Goal: Task Accomplishment & Management: Use online tool/utility

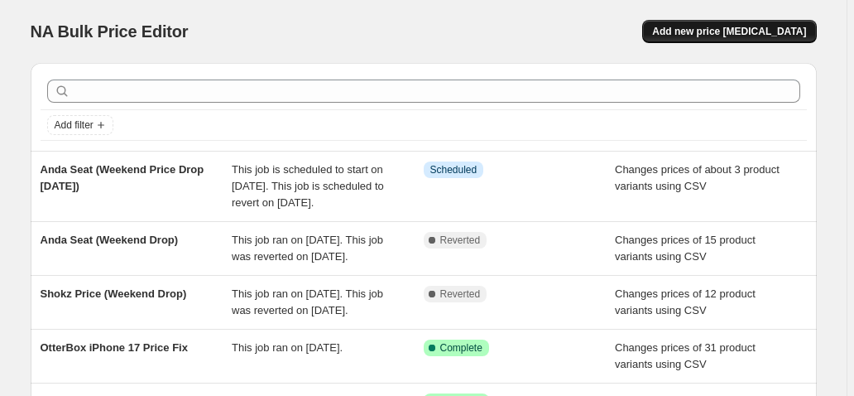
click at [770, 23] on button "Add new price [MEDICAL_DATA]" at bounding box center [729, 31] width 174 height 23
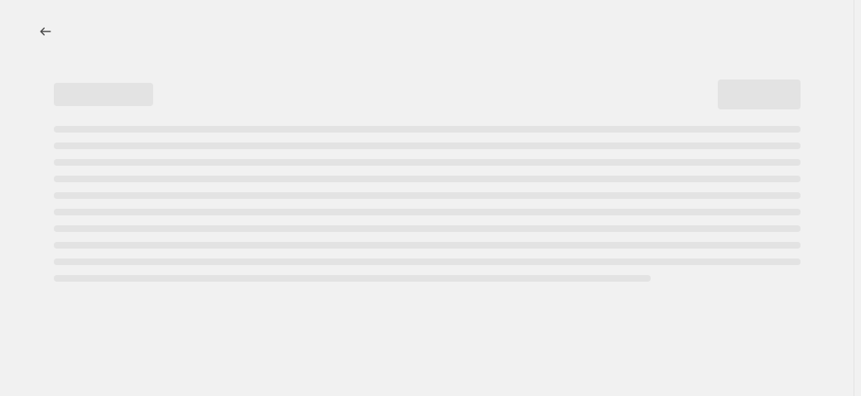
select select "percentage"
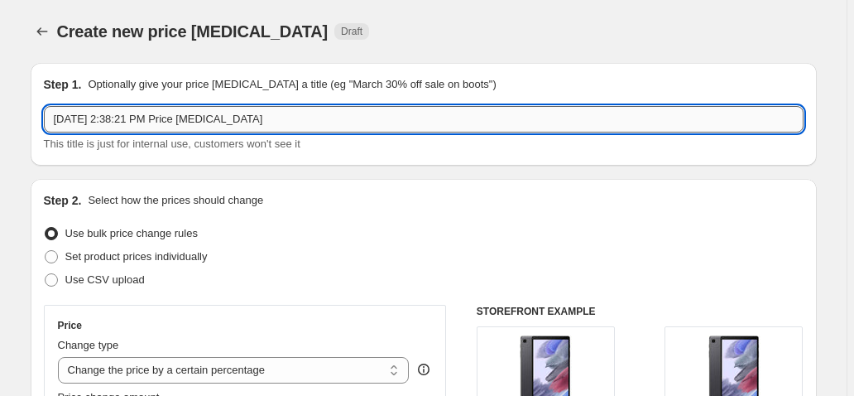
click at [272, 120] on input "[DATE] 2:38:21 PM Price [MEDICAL_DATA]" at bounding box center [424, 119] width 760 height 26
click at [273, 120] on input "[DATE] 2:38:21 PM Price [MEDICAL_DATA]" at bounding box center [424, 119] width 760 height 26
paste input "text"
click at [202, 126] on input "text" at bounding box center [424, 119] width 760 height 26
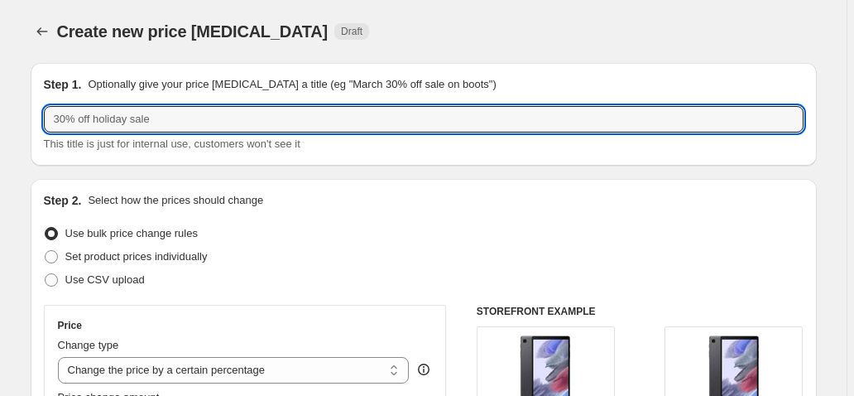
paste input "Shokz Weekend Price Drop (26 Se"
click at [256, 121] on input "Shokz Weekend Price Drop (26 Se" at bounding box center [424, 119] width 760 height 26
type input "Shokz Weekend Price Drop ([DATE])"
click at [446, 13] on div "Create new price [MEDICAL_DATA]. This page is ready Create new price [MEDICAL_D…" at bounding box center [424, 31] width 786 height 63
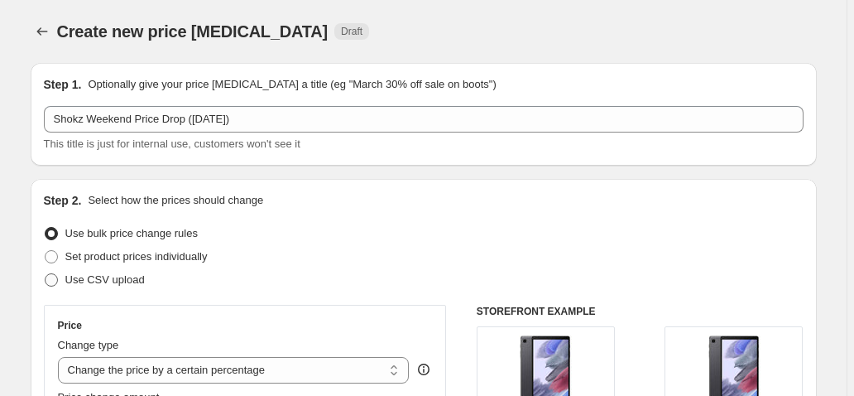
click at [88, 284] on span "Use CSV upload" at bounding box center [104, 279] width 79 height 12
click at [46, 274] on input "Use CSV upload" at bounding box center [45, 273] width 1 height 1
radio input "true"
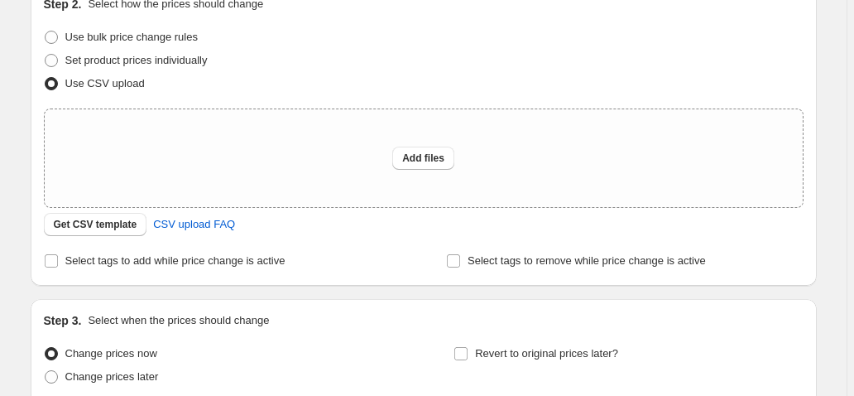
scroll to position [199, 0]
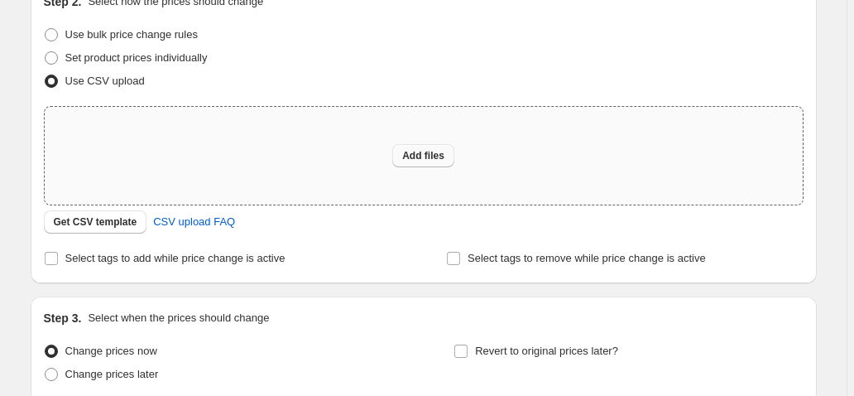
click at [420, 162] on button "Add files" at bounding box center [423, 155] width 62 height 23
type input "C:\fakepath\Shokz Weekend Price Drop ([DATE]).csv"
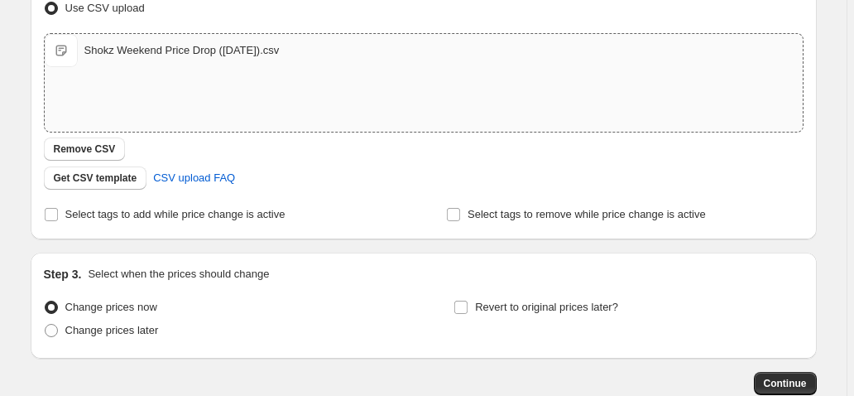
scroll to position [331, 0]
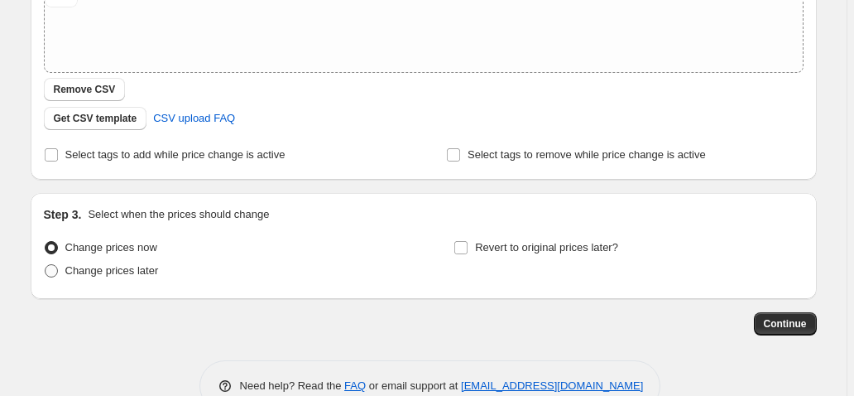
click at [111, 271] on span "Change prices later" at bounding box center [112, 270] width 94 height 12
click at [46, 265] on input "Change prices later" at bounding box center [45, 264] width 1 height 1
radio input "true"
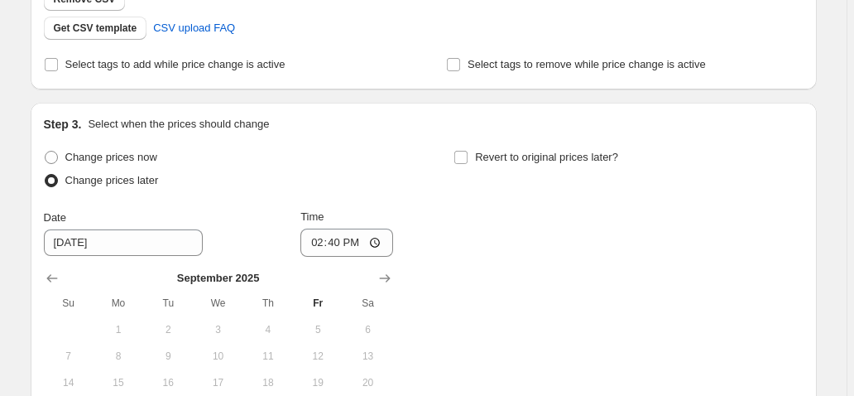
scroll to position [463, 0]
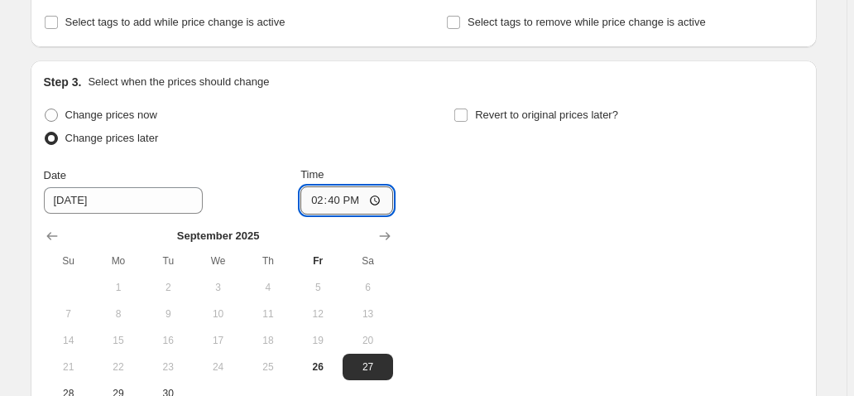
click at [381, 204] on input "14:40" at bounding box center [346, 200] width 93 height 28
type input "15:30"
click at [321, 365] on span "26" at bounding box center [318, 366] width 36 height 13
type input "[DATE]"
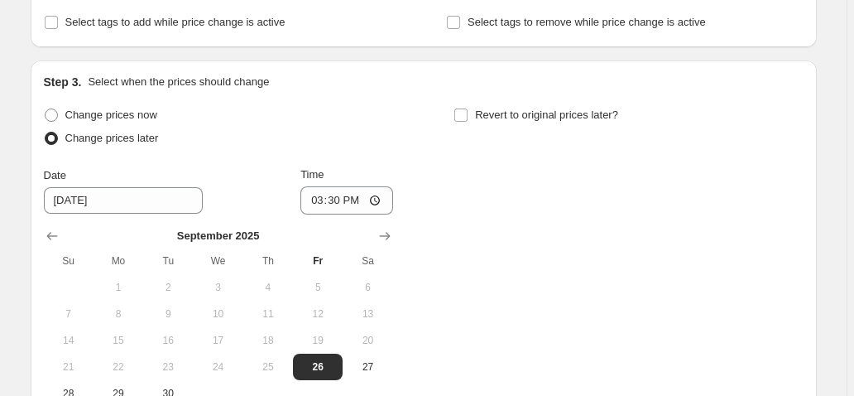
click at [404, 132] on div "Change prices now Change prices later Date [DATE] Time 15:[DATE] Mo Tu We Th Fr…" at bounding box center [424, 254] width 760 height 303
click at [466, 113] on input "Revert to original prices later?" at bounding box center [460, 114] width 13 height 13
checkbox input "true"
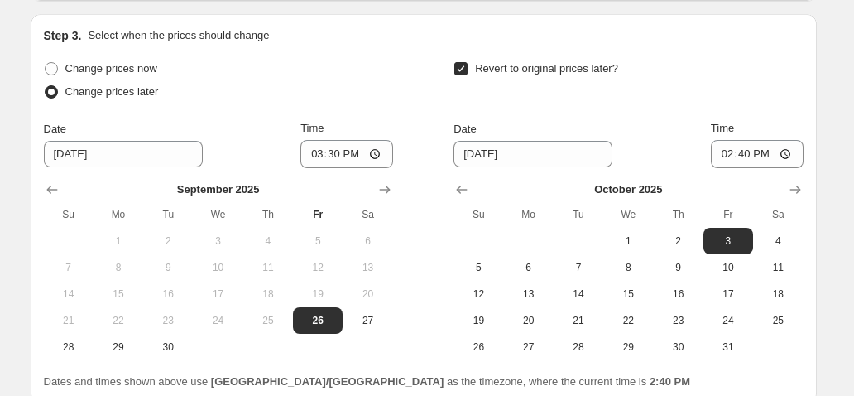
scroll to position [530, 0]
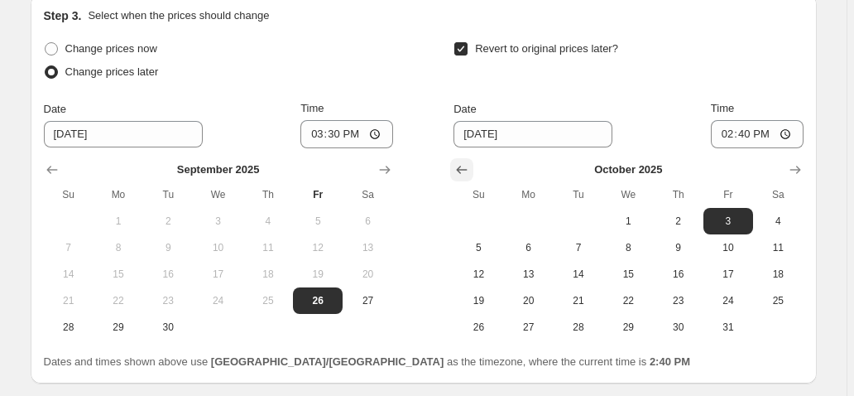
click at [467, 166] on icon "Show previous month, September 2025" at bounding box center [461, 169] width 17 height 17
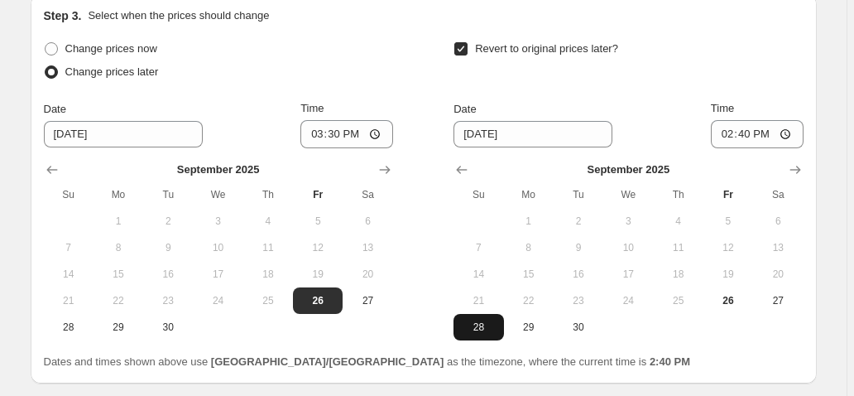
click at [474, 328] on span "28" at bounding box center [478, 326] width 36 height 13
type input "[DATE]"
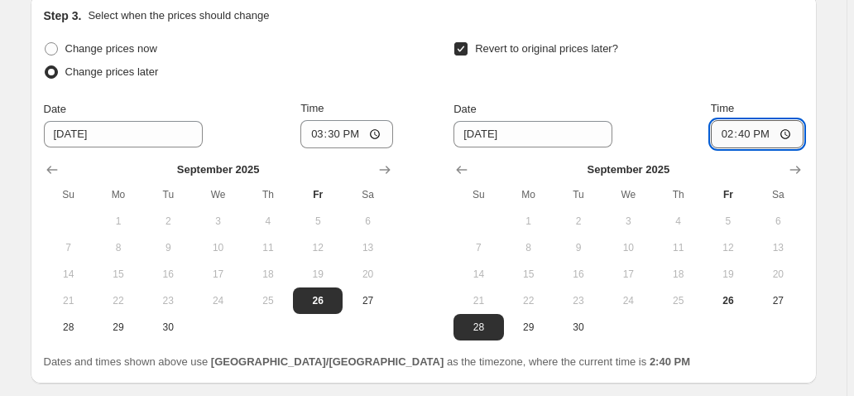
click at [792, 137] on input "14:40" at bounding box center [757, 134] width 93 height 28
type input "19:29"
click at [688, 121] on div "Date [DATE] Time 19:29" at bounding box center [627, 124] width 349 height 48
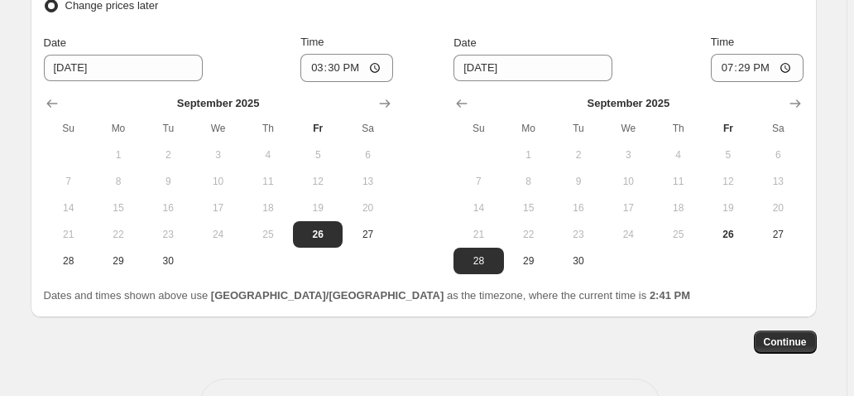
scroll to position [654, 0]
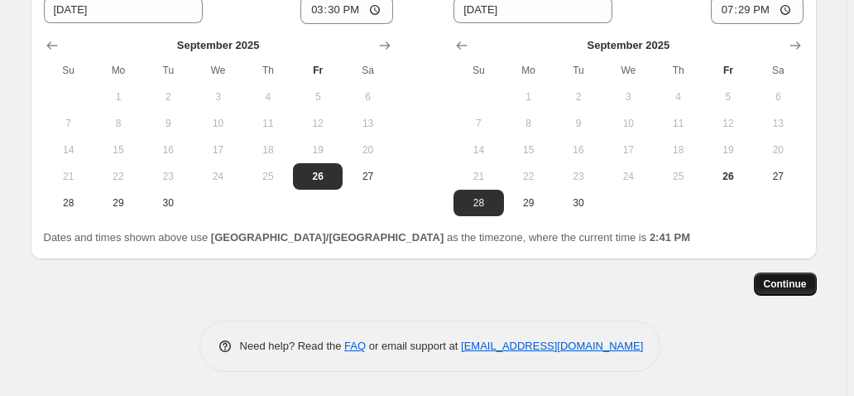
click at [793, 281] on span "Continue" at bounding box center [785, 283] width 43 height 13
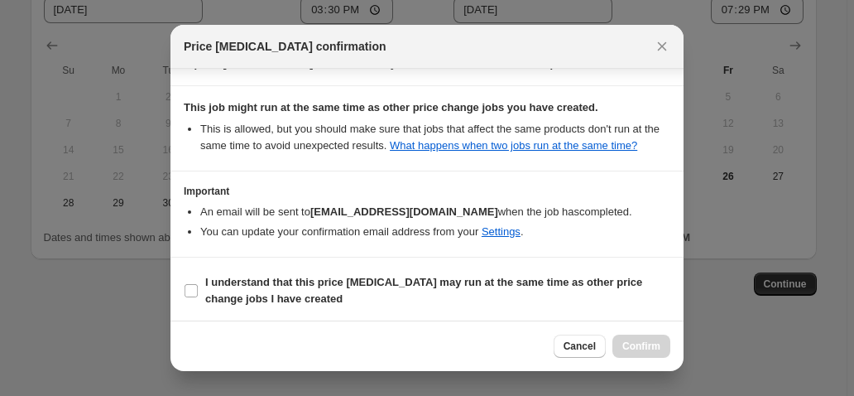
scroll to position [192, 0]
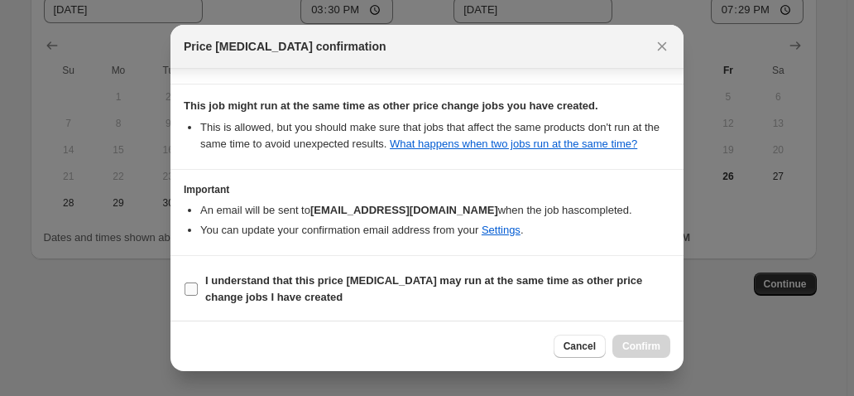
click at [290, 294] on b "I understand that this price [MEDICAL_DATA] may run at the same time as other p…" at bounding box center [423, 288] width 437 height 29
click at [198, 294] on input "I understand that this price [MEDICAL_DATA] may run at the same time as other p…" at bounding box center [191, 288] width 13 height 13
checkbox input "true"
click at [646, 352] on span "Confirm" at bounding box center [641, 345] width 38 height 13
